Goal: Navigation & Orientation: Find specific page/section

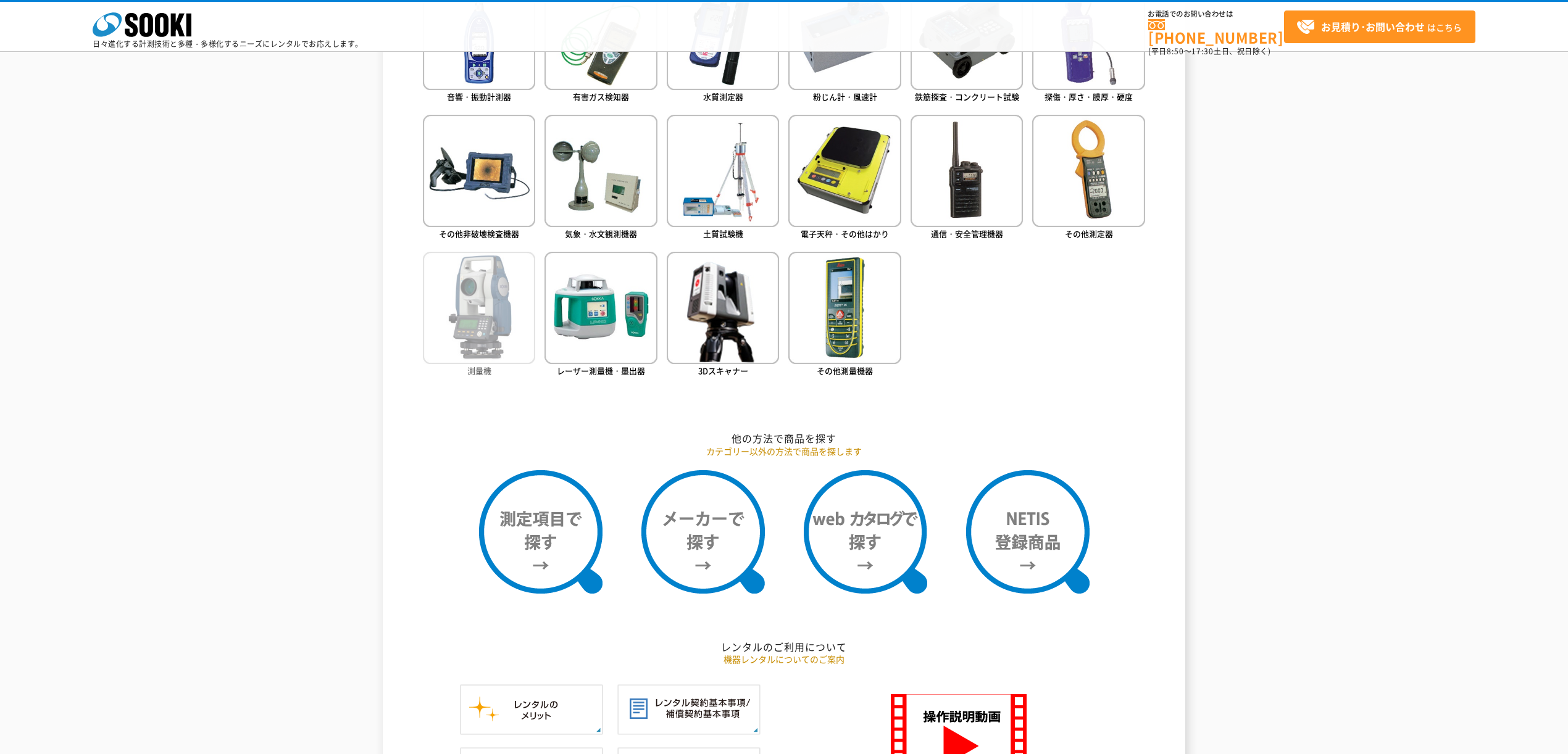
click at [498, 304] on img at bounding box center [478, 307] width 112 height 112
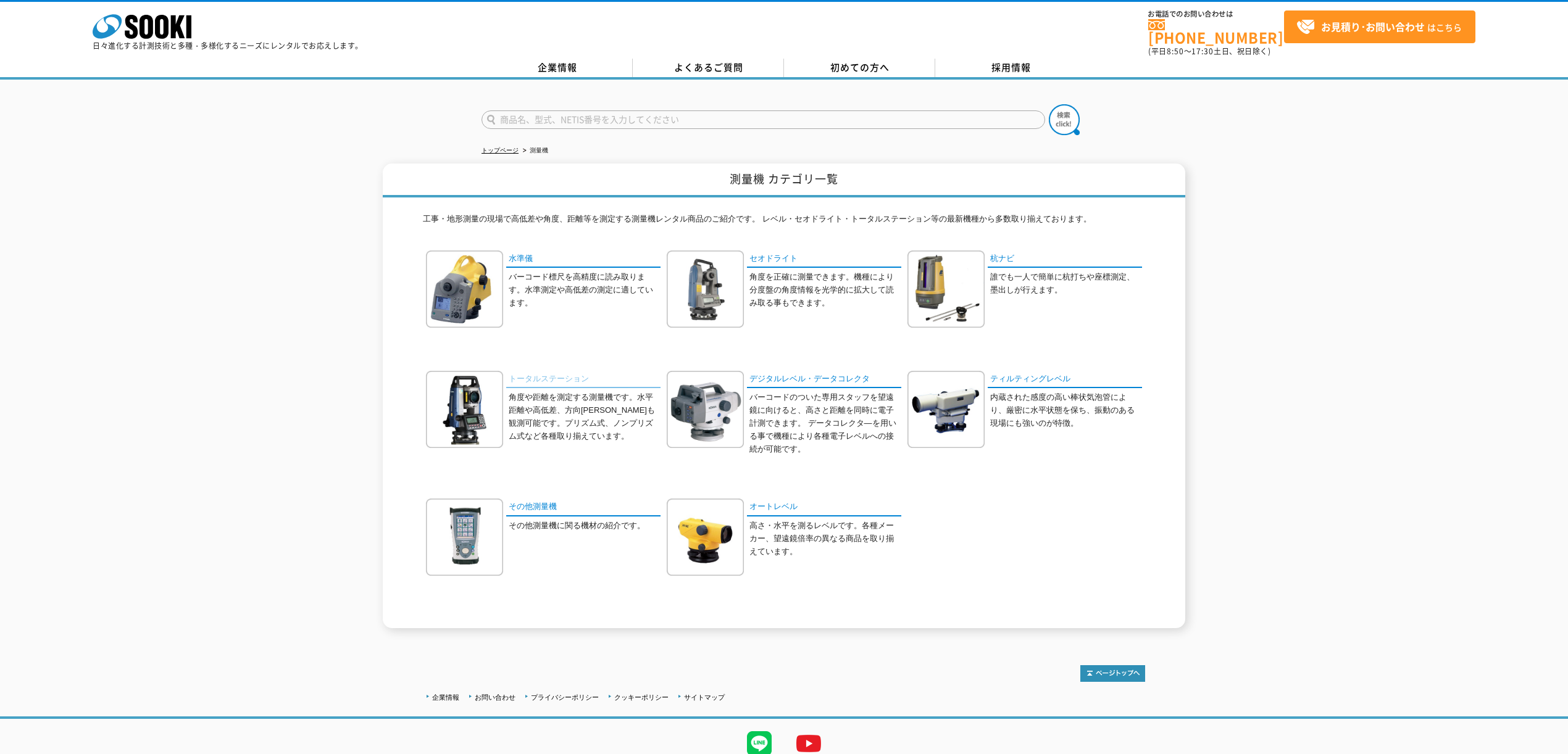
click at [524, 371] on link "トータルステーション" at bounding box center [583, 379] width 155 height 18
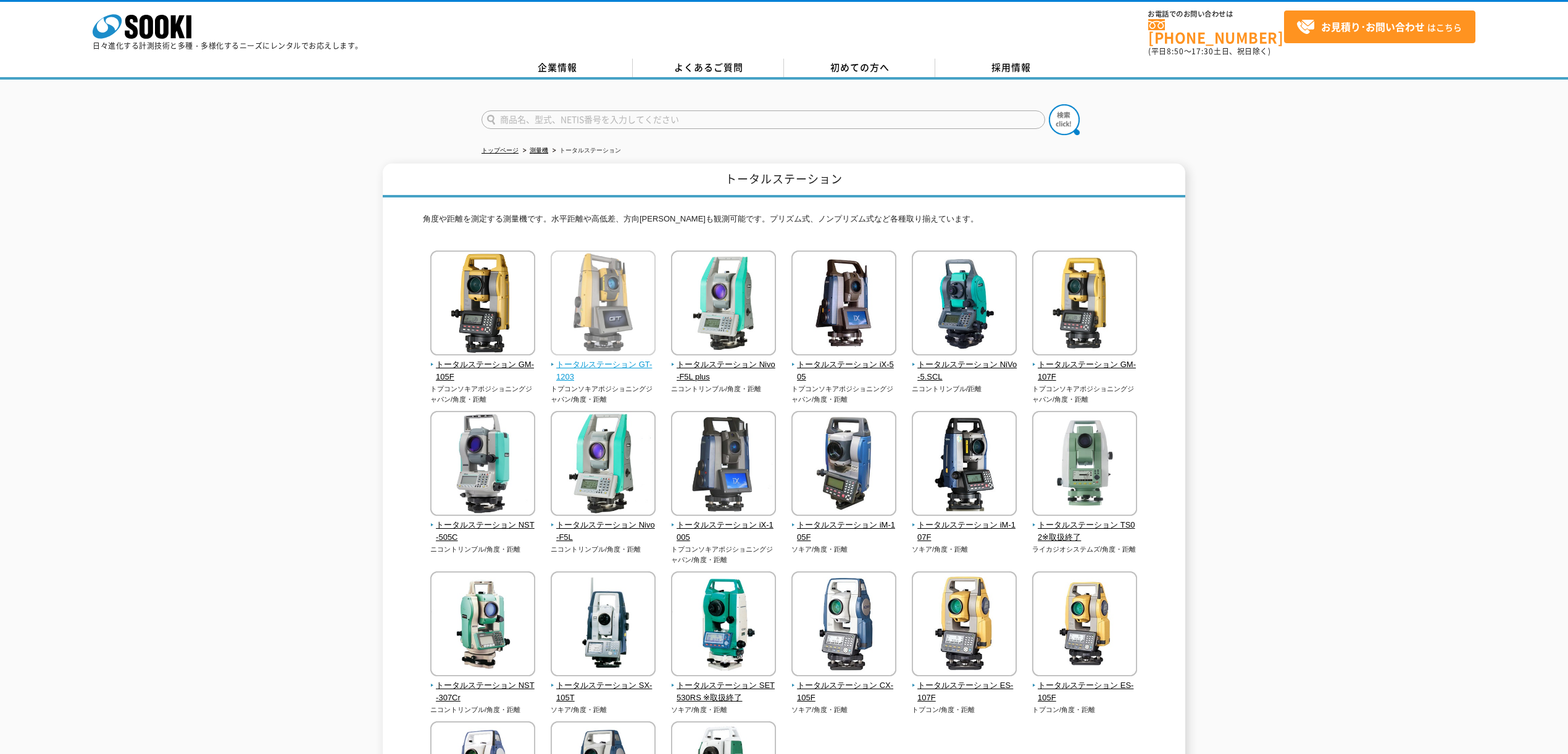
click at [608, 359] on span "トータルステーション GT-1203" at bounding box center [603, 372] width 106 height 26
